Goal: Task Accomplishment & Management: Use online tool/utility

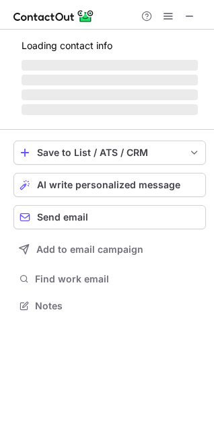
scroll to position [6, 6]
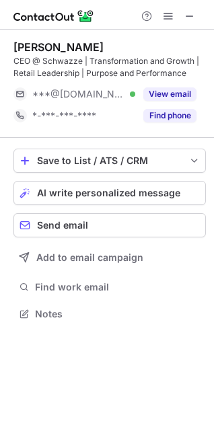
scroll to position [304, 214]
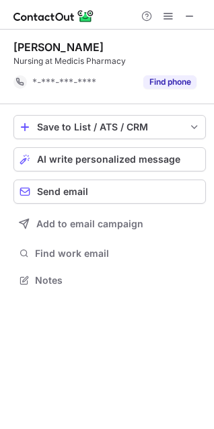
scroll to position [270, 214]
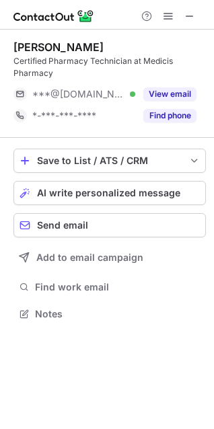
scroll to position [304, 214]
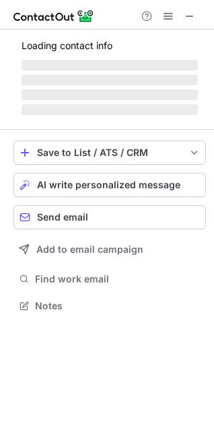
scroll to position [304, 214]
